Goal: Navigation & Orientation: Find specific page/section

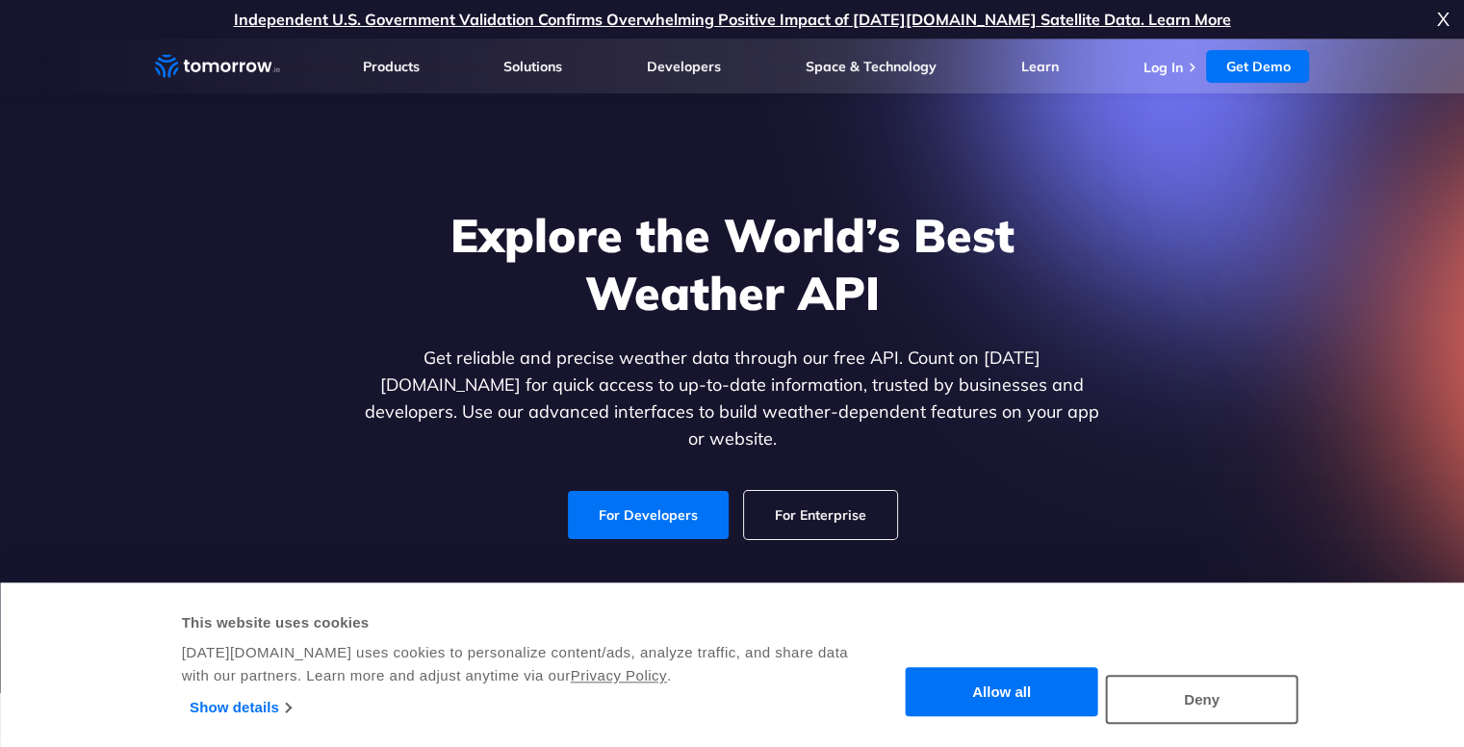
scroll to position [10, 0]
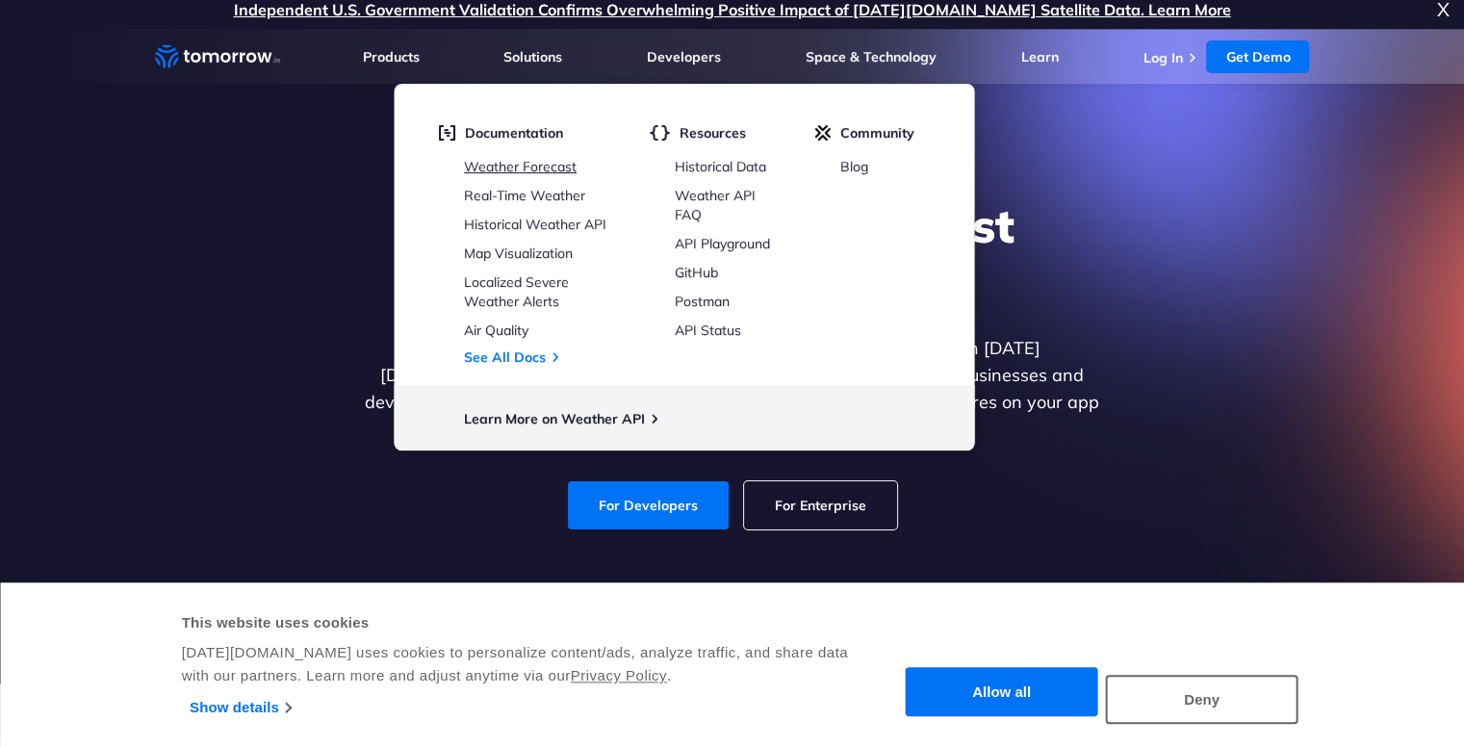
click at [537, 161] on link "Weather Forecast" at bounding box center [520, 166] width 113 height 17
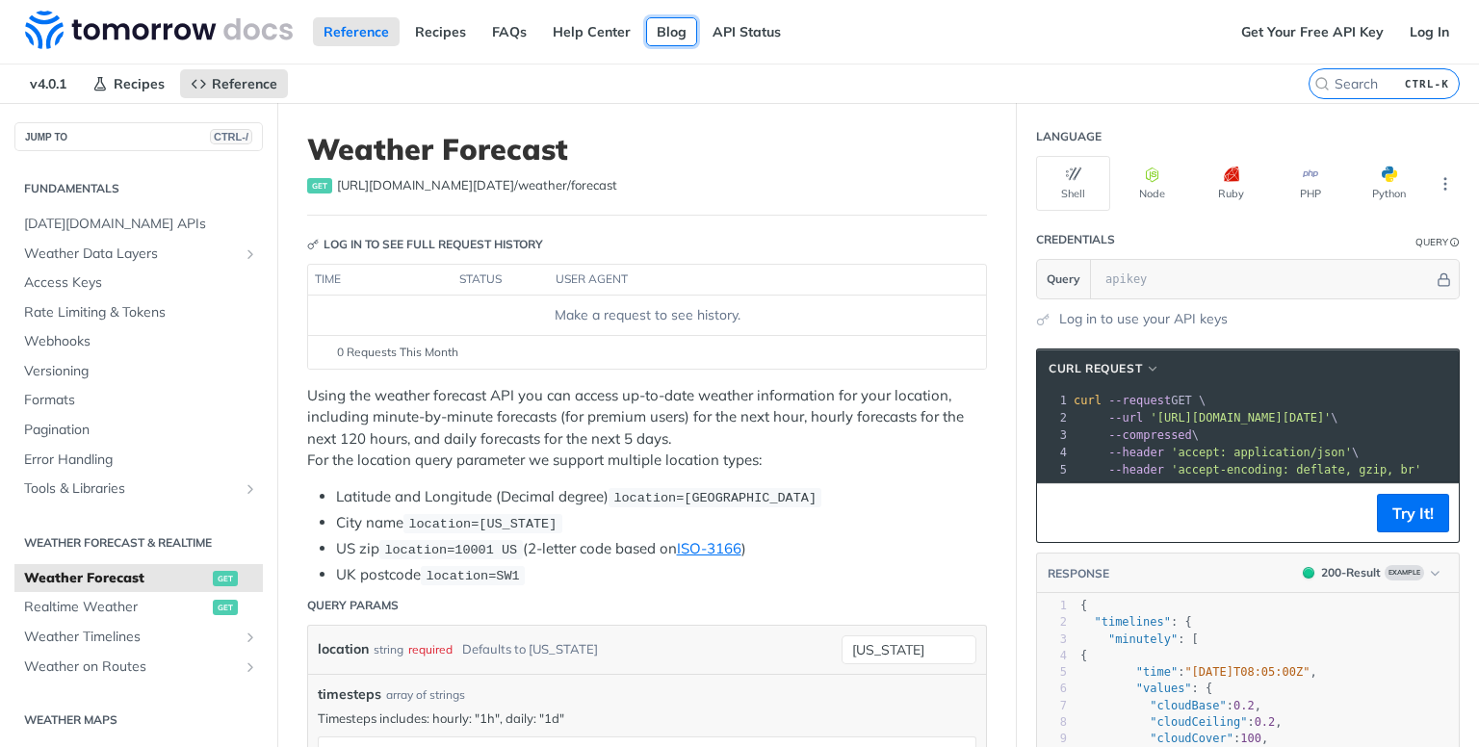
click at [665, 33] on link "Blog" at bounding box center [671, 31] width 51 height 29
